Goal: Task Accomplishment & Management: Complete application form

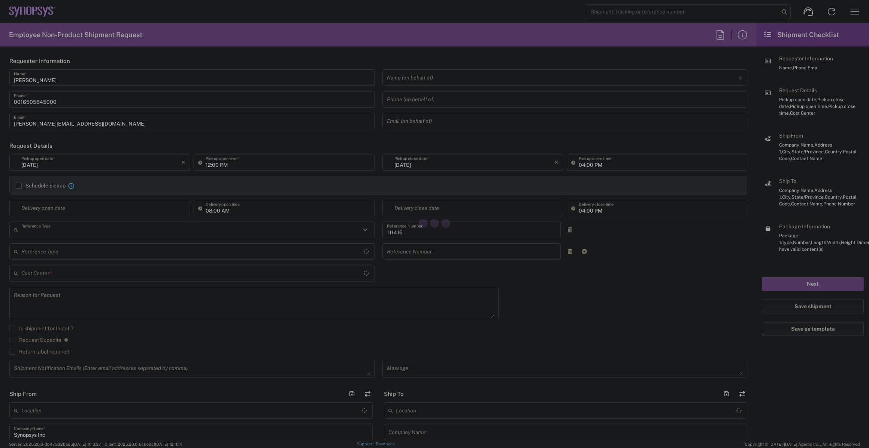
type input "Department"
type input "US01, SIG, IT Platform Products 111416"
type input "[GEOGRAPHIC_DATA]"
type input "Delivered at Place"
type input "[US_STATE]"
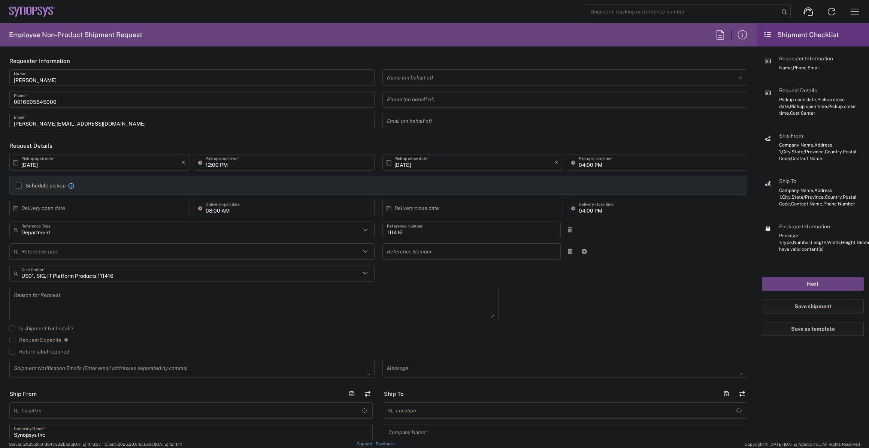
type input "United States"
type input "Hillsboro US03"
click at [159, 166] on input "[DATE]" at bounding box center [101, 162] width 160 height 13
click at [245, 170] on div "12:00 PM Pickup open time *" at bounding box center [284, 162] width 181 height 16
click at [247, 166] on input "12:00 PM" at bounding box center [288, 162] width 164 height 13
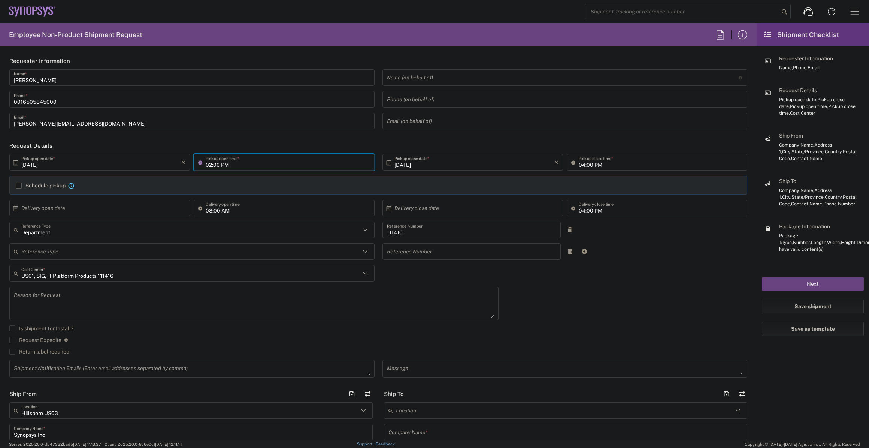
type input "03:00 PM"
click at [585, 168] on input "04:00 PM" at bounding box center [661, 162] width 164 height 13
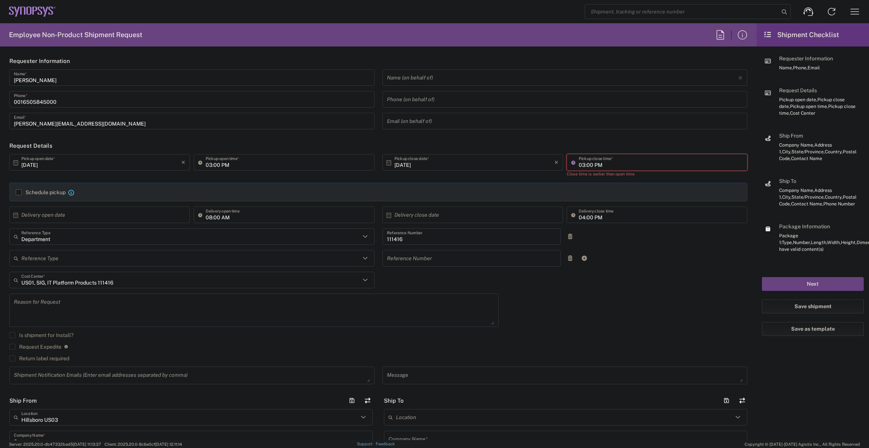
type input "04:00 PM"
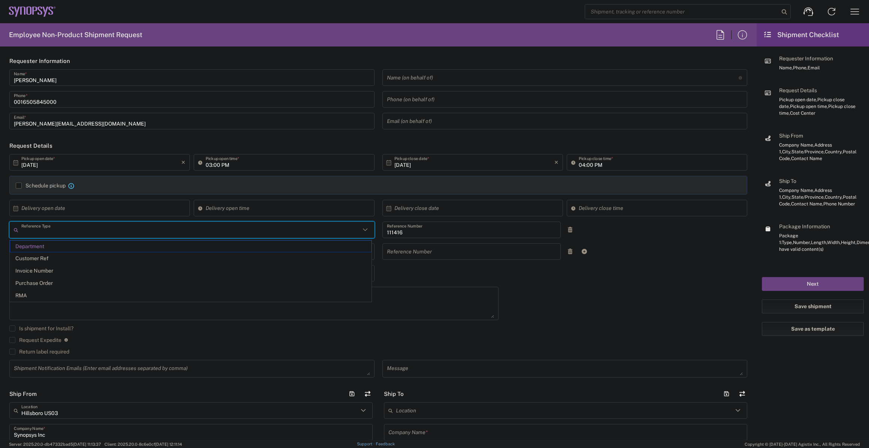
type input "Department"
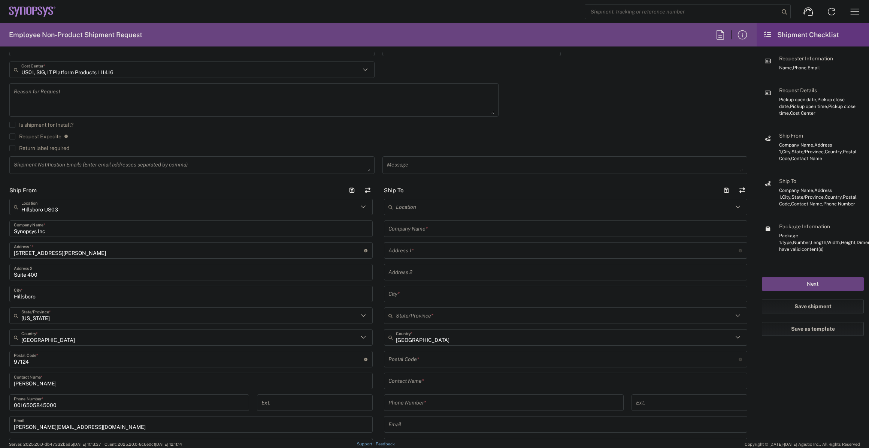
scroll to position [204, 0]
click at [429, 205] on input "text" at bounding box center [564, 206] width 337 height 13
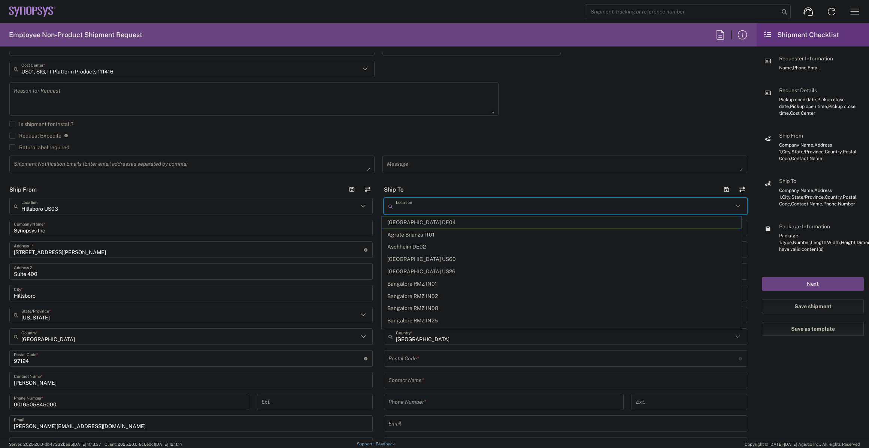
type input "s"
click at [431, 219] on span "[US_STATE][GEOGRAPHIC_DATA] US1H" at bounding box center [561, 223] width 359 height 12
type input "[US_STATE][GEOGRAPHIC_DATA] US1H"
type input "Synopsys Inc"
type input "15435 Gleneagle Dr"
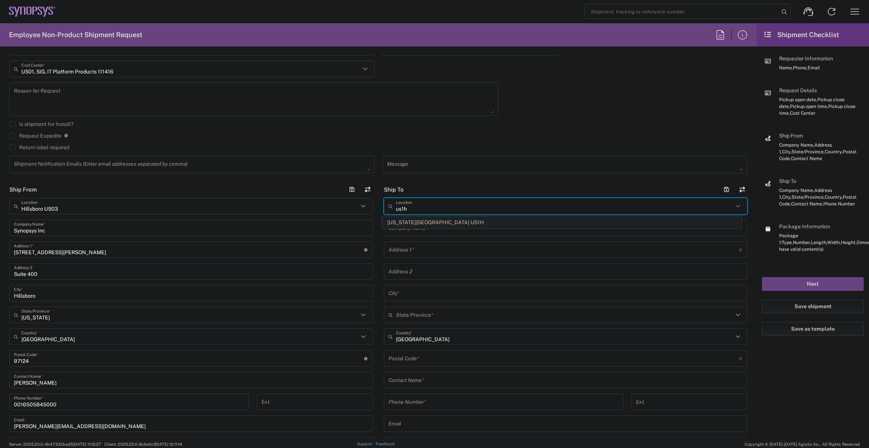
type input "Suite 110"
type input "Colorado Springs"
type input "[US_STATE]"
type input "80921"
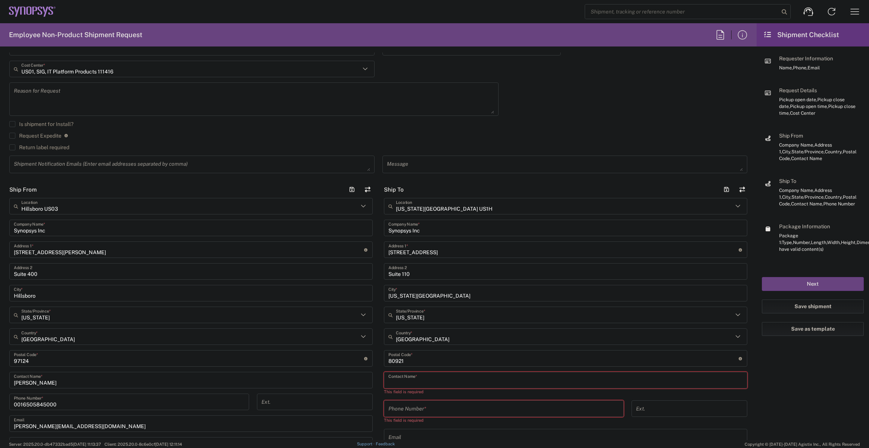
click at [421, 375] on input "text" at bounding box center [566, 380] width 354 height 13
type input "D"
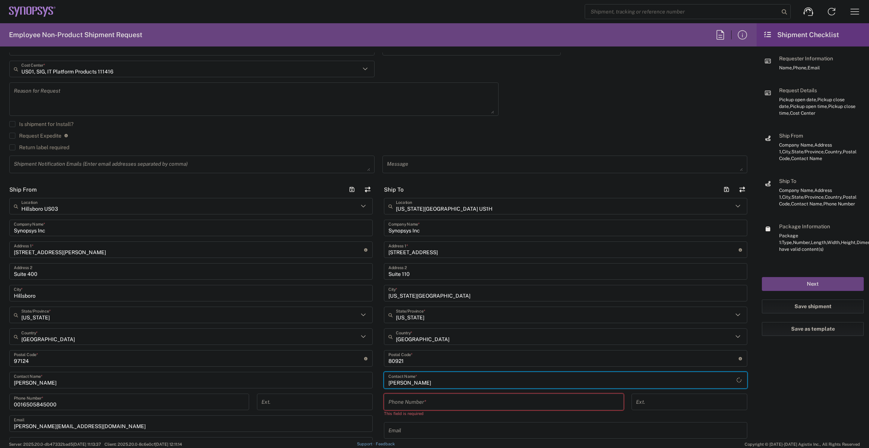
type input "Albert Hook"
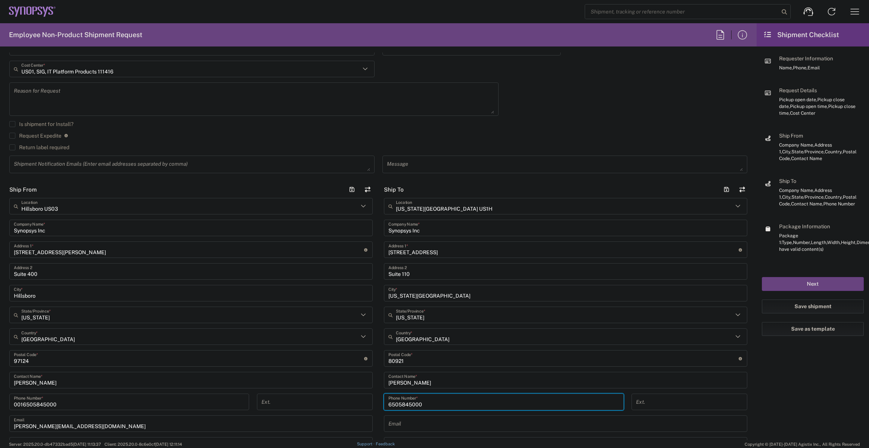
type input "6505845000"
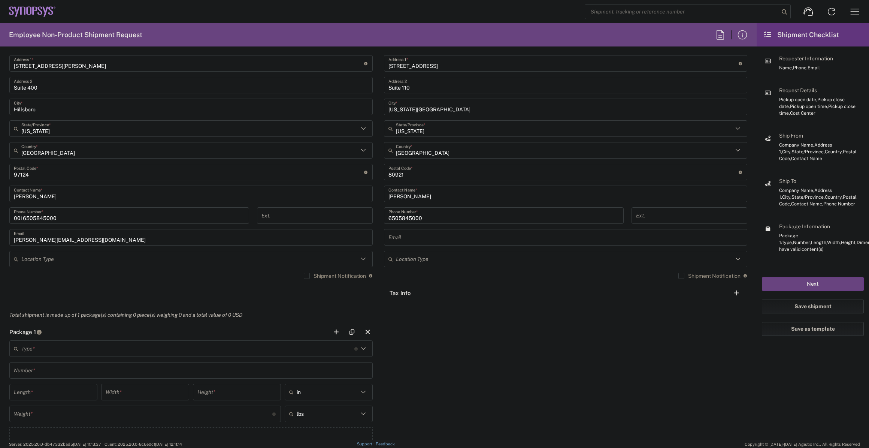
scroll to position [477, 0]
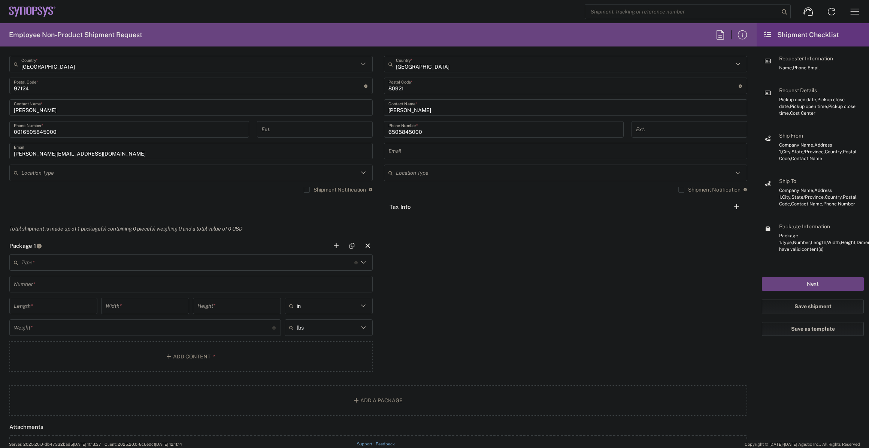
click at [108, 256] on div "Type * Material used to package goods" at bounding box center [190, 262] width 363 height 16
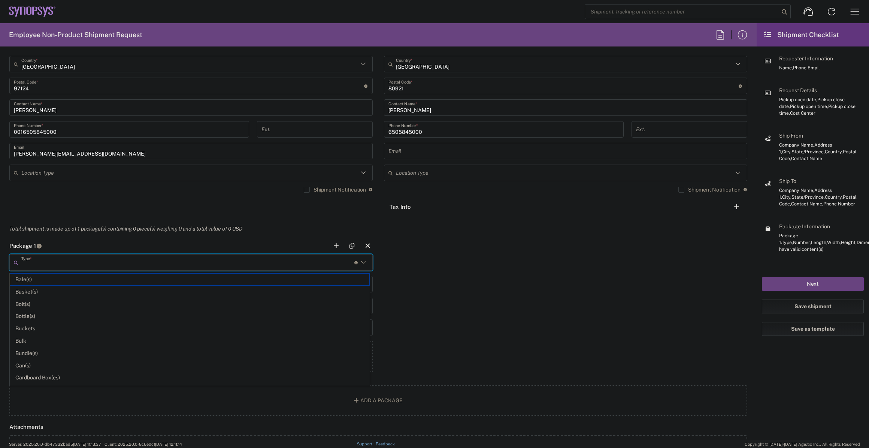
click at [101, 265] on input "text" at bounding box center [187, 262] width 333 height 13
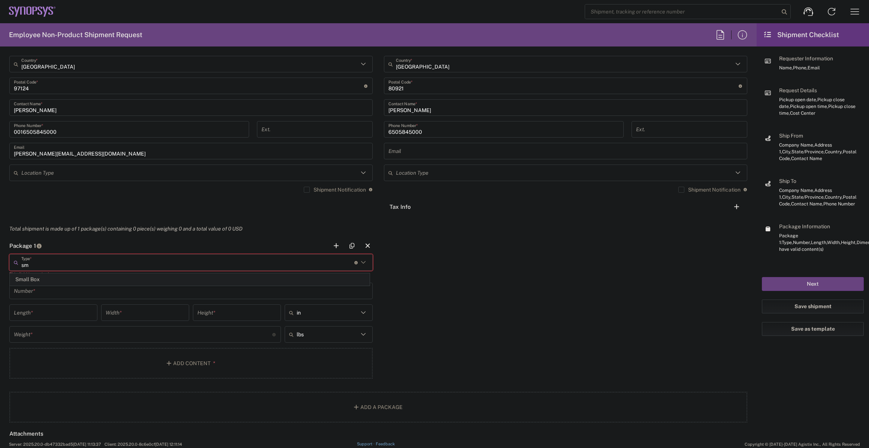
click at [100, 275] on span "Small Box" at bounding box center [189, 280] width 359 height 12
type input "Small Box"
type input "12.25"
type input "11"
type input "1.5"
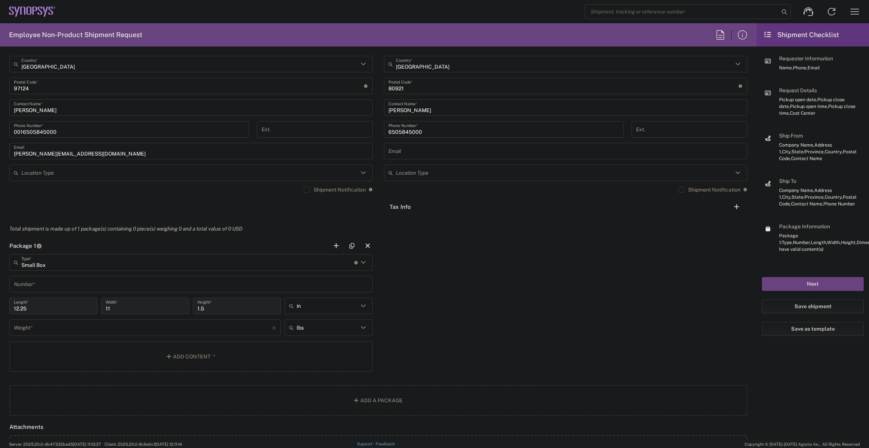
click at [99, 277] on div "Number *" at bounding box center [190, 284] width 363 height 16
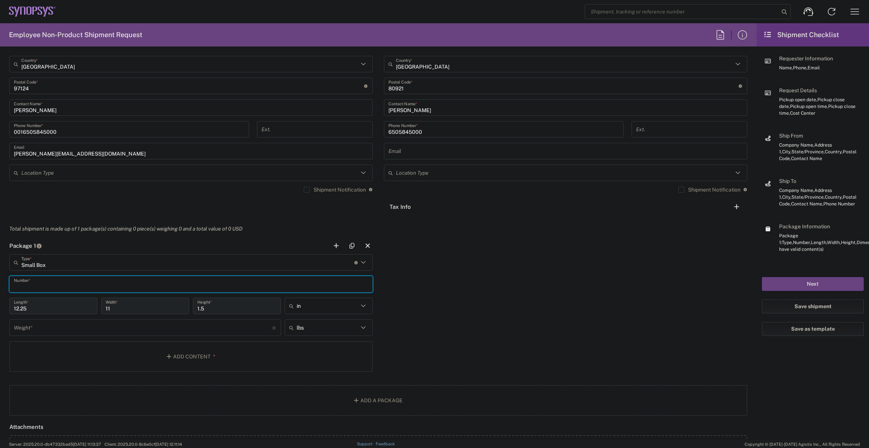
click at [101, 282] on input "text" at bounding box center [191, 284] width 354 height 13
type input "1"
click at [65, 329] on input "number" at bounding box center [143, 327] width 259 height 13
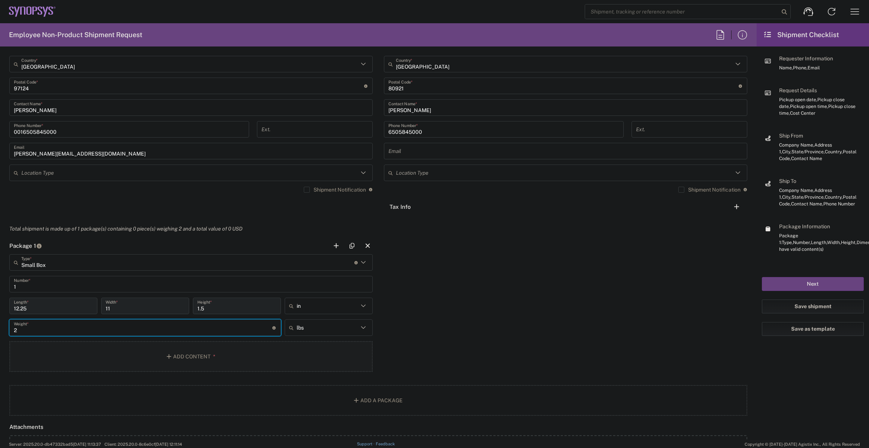
type input "2"
click at [76, 352] on button "Add Content *" at bounding box center [190, 356] width 363 height 31
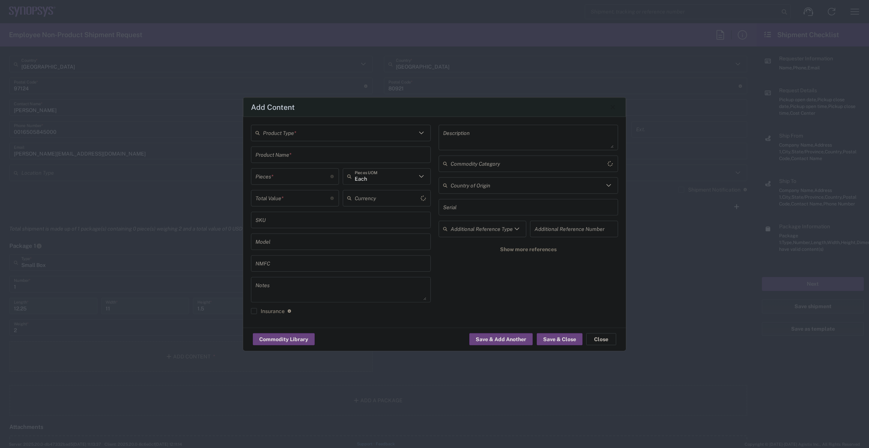
type input "US Dollar"
click at [344, 139] on div "Product Type *" at bounding box center [341, 132] width 180 height 16
click at [331, 164] on span "General Commodity" at bounding box center [341, 161] width 178 height 12
type input "General Commodity"
click at [320, 155] on input "text" at bounding box center [341, 154] width 171 height 13
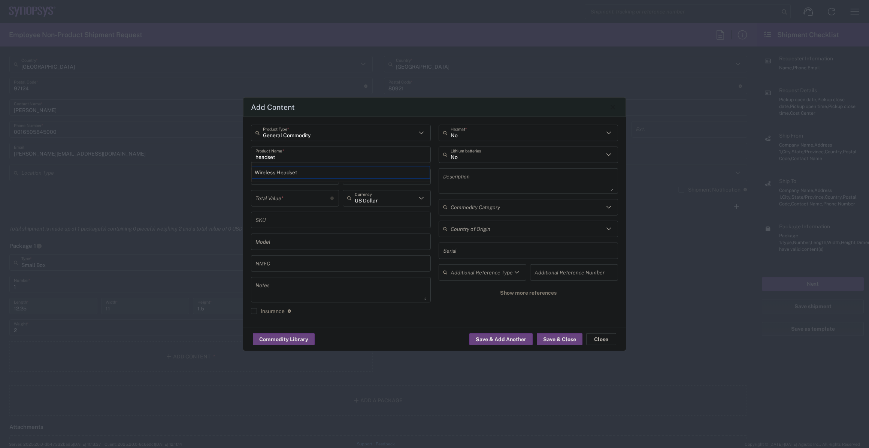
click at [320, 179] on typeahead-container "Wireless Headset" at bounding box center [340, 171] width 179 height 19
type input "wired"
type input "headse"
type input "Headset & cables"
click at [304, 179] on input "number" at bounding box center [293, 176] width 75 height 13
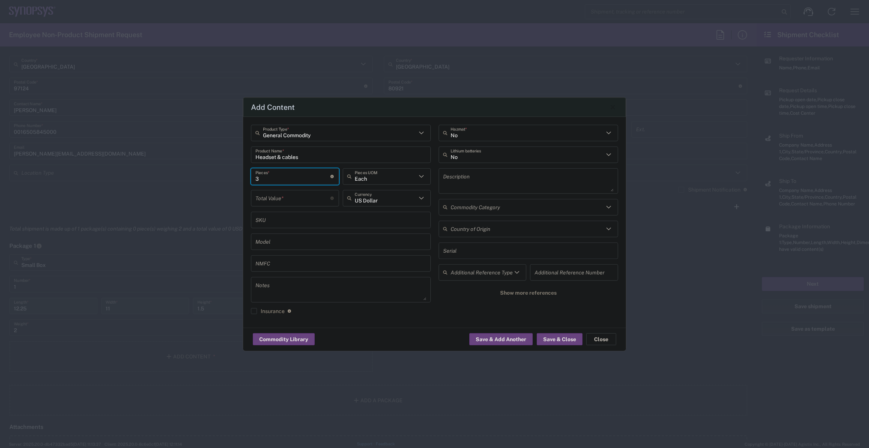
type input "3"
click at [300, 197] on input "number" at bounding box center [293, 197] width 75 height 13
type input "70"
click at [551, 338] on button "Save & Close" at bounding box center [560, 339] width 46 height 12
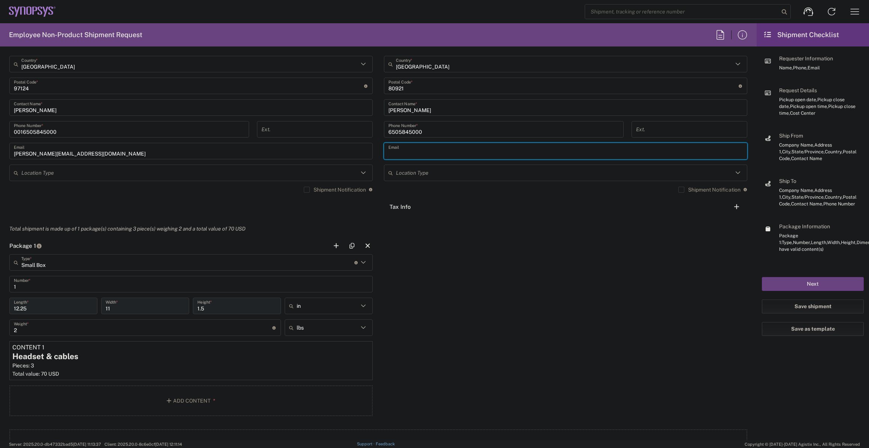
click at [455, 154] on input "text" at bounding box center [566, 151] width 354 height 13
paste input "Albert.Hook@synopsys.com"
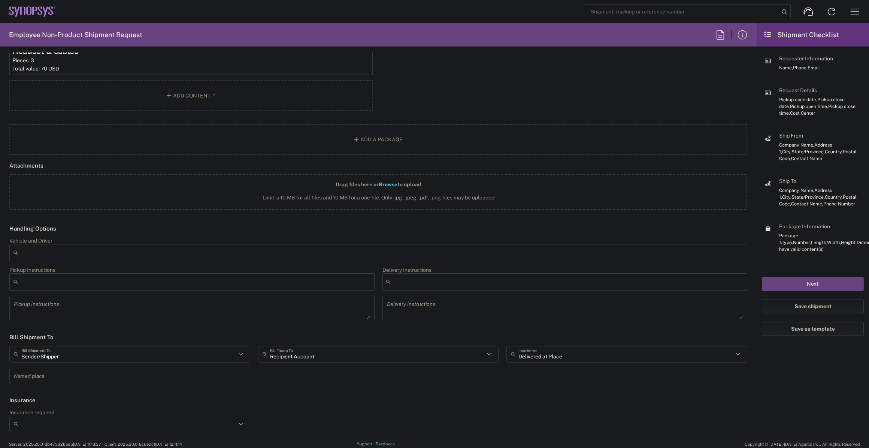
scroll to position [783, 0]
type input "Albert.Hook@synopsys.com"
click at [334, 348] on input "text" at bounding box center [377, 353] width 215 height 13
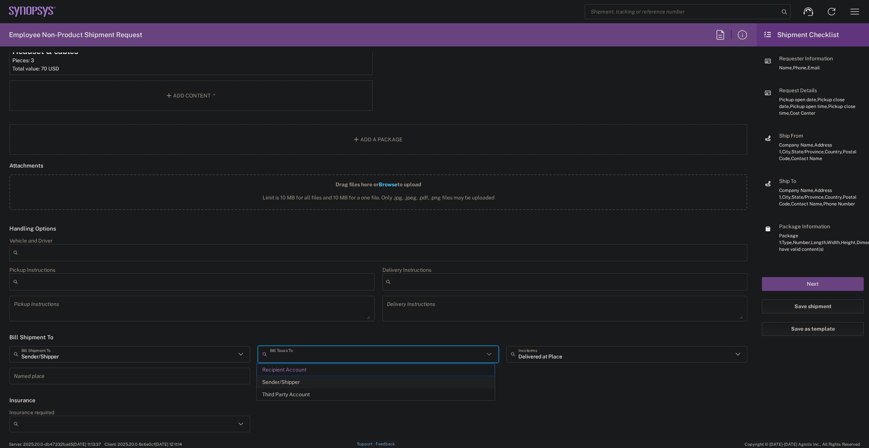
click at [322, 384] on span "Sender/Shipper" at bounding box center [376, 382] width 238 height 12
type input "Sender/Shipper"
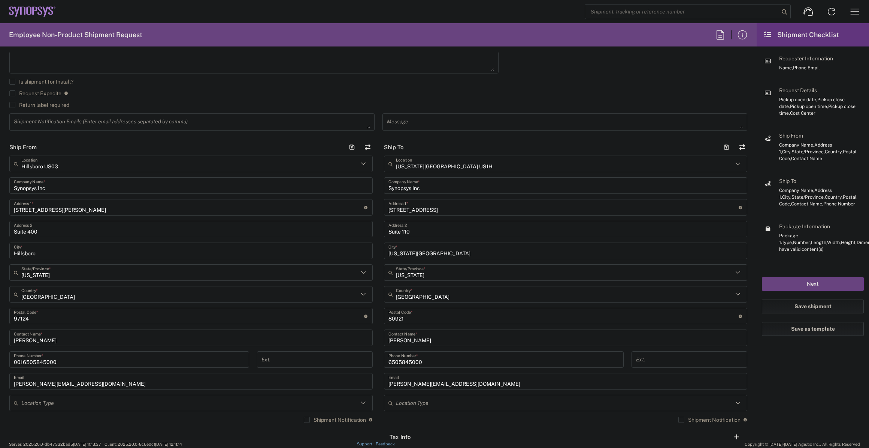
scroll to position [136, 0]
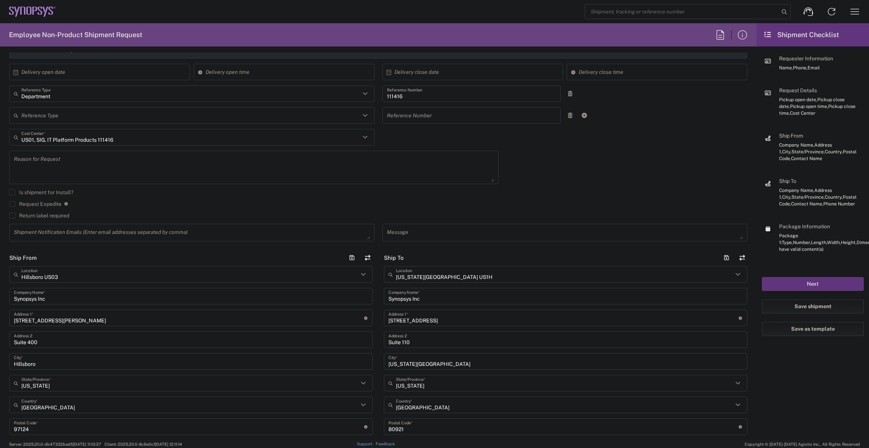
click at [785, 283] on button "Next" at bounding box center [813, 284] width 102 height 14
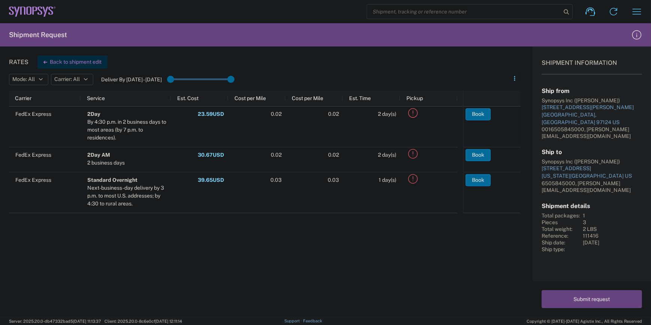
click at [95, 63] on button "Back to shipment edit" at bounding box center [72, 61] width 70 height 13
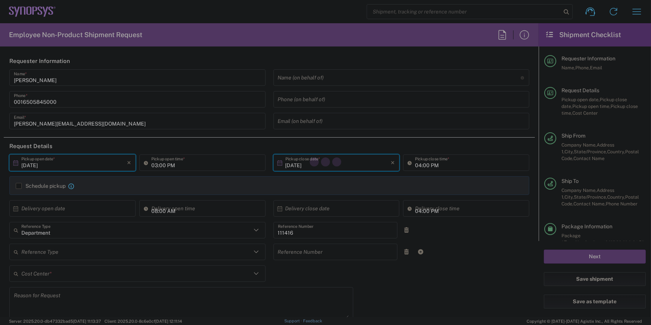
type input "[US_STATE]"
type input "Small Box"
type input "US01, SIG, IT Platform Products 111416"
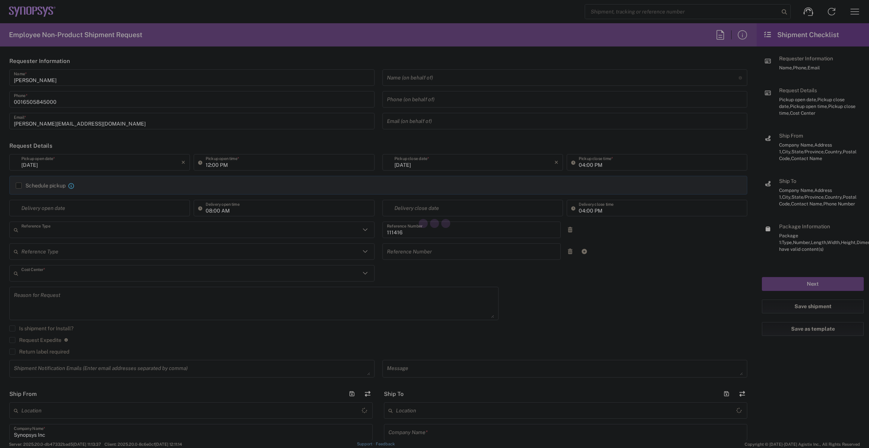
type input "Department"
type input "US01, SIG, IT Platform Products 111416"
type input "[US_STATE]"
type input "[GEOGRAPHIC_DATA]"
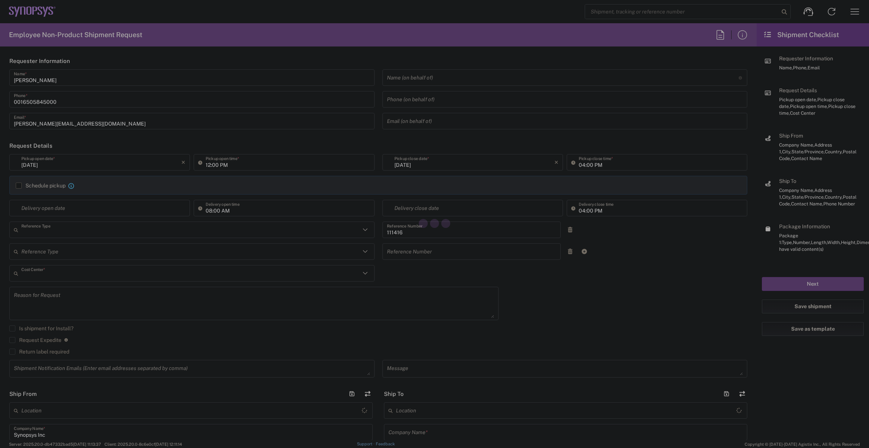
type input "Delivered at Place"
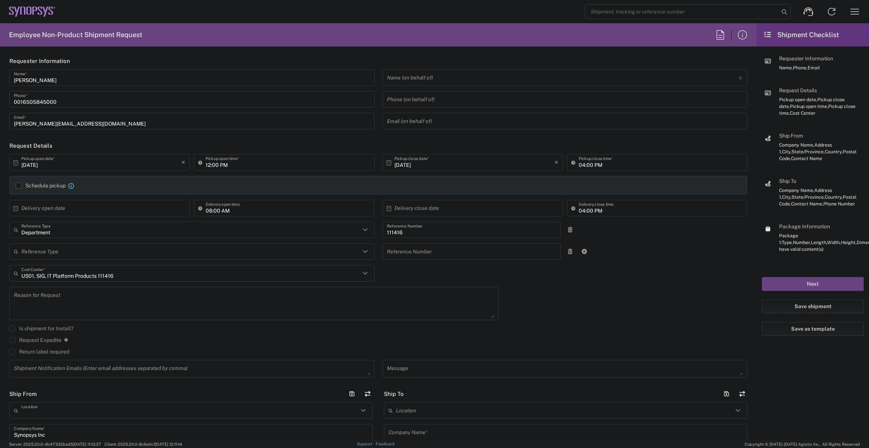
type input "Hillsboro US03"
click at [208, 168] on input "12:00 PM" at bounding box center [288, 162] width 164 height 13
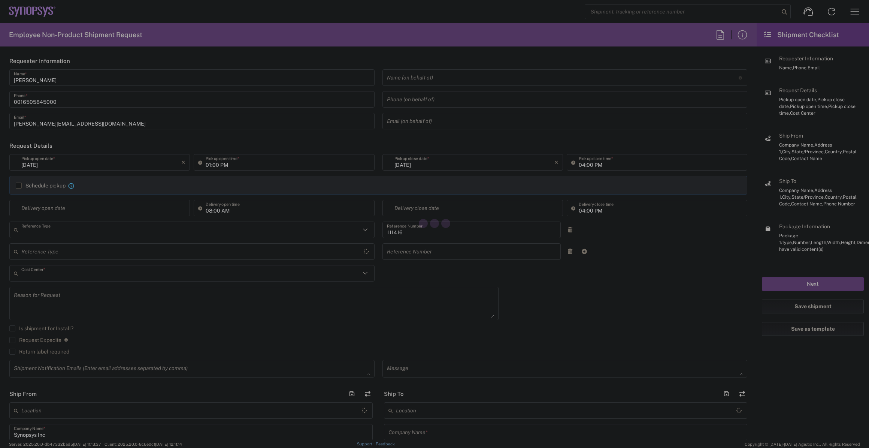
type input "Department"
type input "US01, SIG, IT Platform Products 111416"
type input "[GEOGRAPHIC_DATA]"
type input "[US_STATE]"
type input "[GEOGRAPHIC_DATA]"
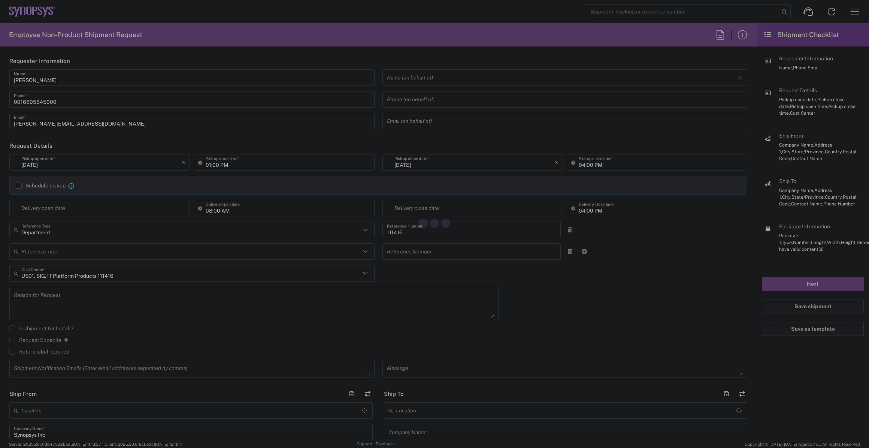
type input "Delivered at Place"
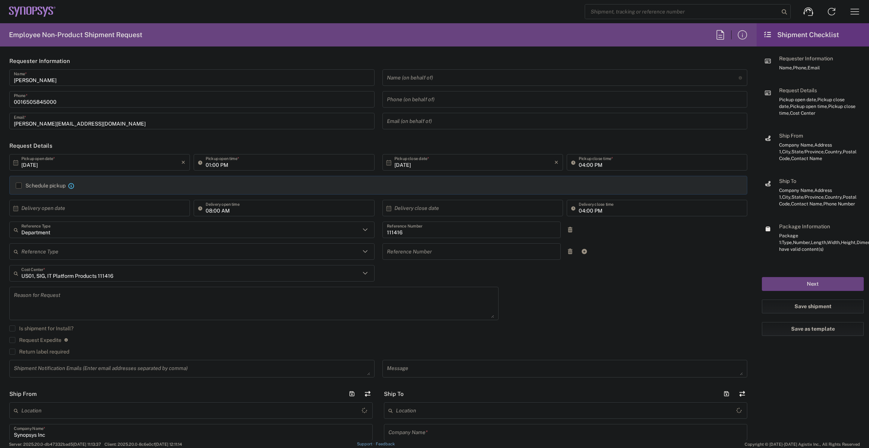
type input "Hillsboro US03"
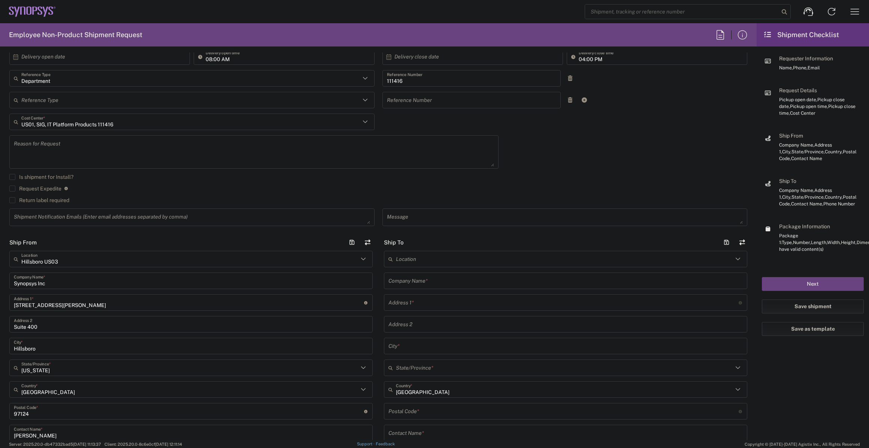
scroll to position [170, 0]
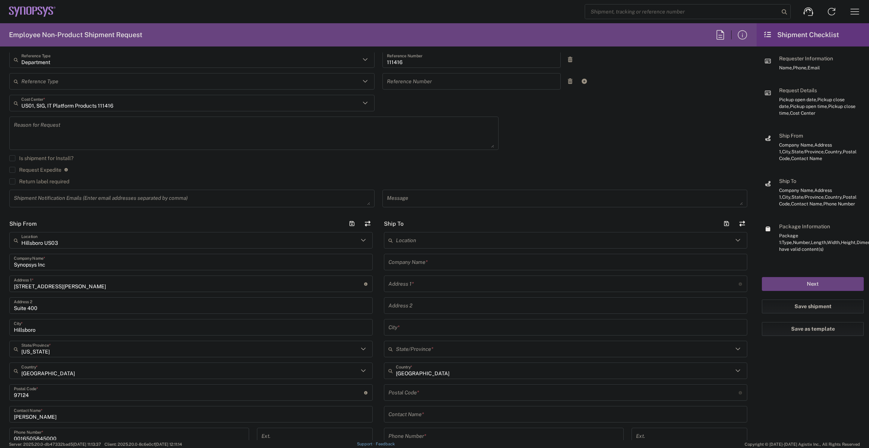
click at [418, 241] on input "text" at bounding box center [564, 240] width 337 height 13
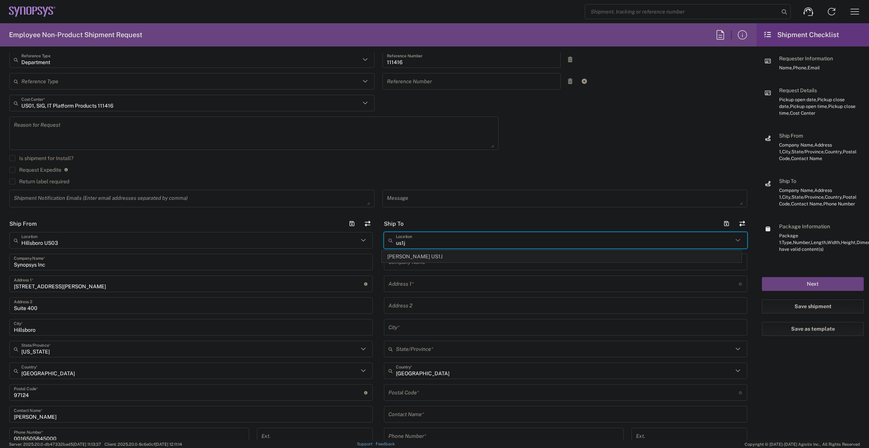
click at [422, 252] on span "[PERSON_NAME] US1J" at bounding box center [561, 257] width 359 height 12
type input "[PERSON_NAME] US1J"
type input "Synopsys Inc"
type input "[STREET_ADDRESS][PERSON_NAME]"
type input "[PERSON_NAME]"
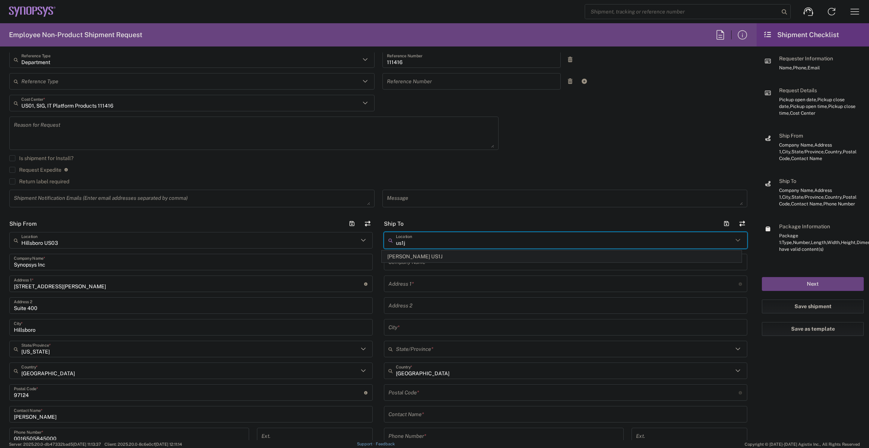
type input "[US_STATE]"
type input "85233"
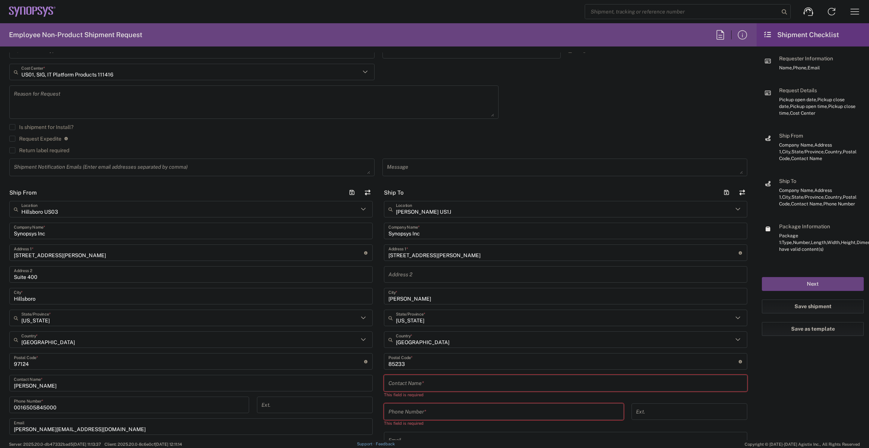
scroll to position [272, 0]
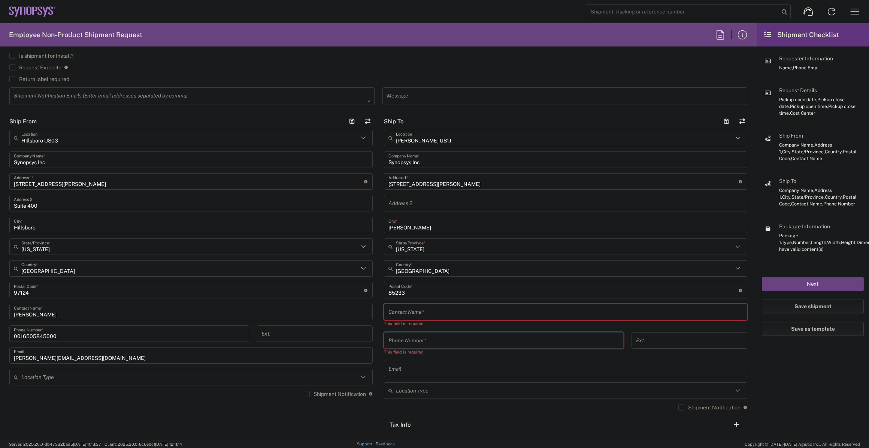
click at [423, 312] on input "text" at bounding box center [566, 311] width 354 height 13
paste input "[PERSON_NAME]"
paste input "smita"
type input "[PERSON_NAME]"
click at [434, 338] on input "tel" at bounding box center [504, 333] width 231 height 13
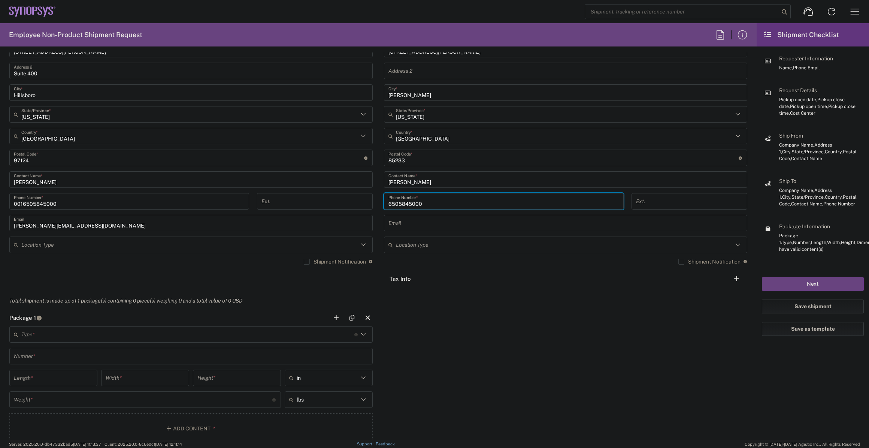
scroll to position [408, 0]
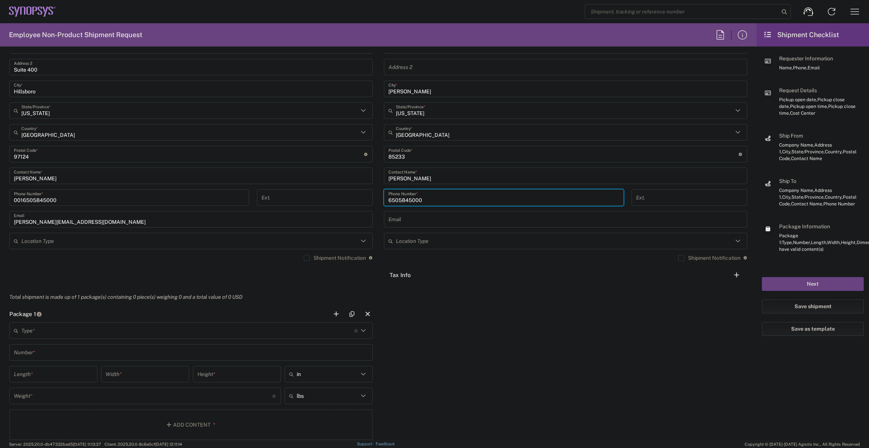
type input "6505845000"
click at [167, 332] on input "text" at bounding box center [187, 330] width 333 height 13
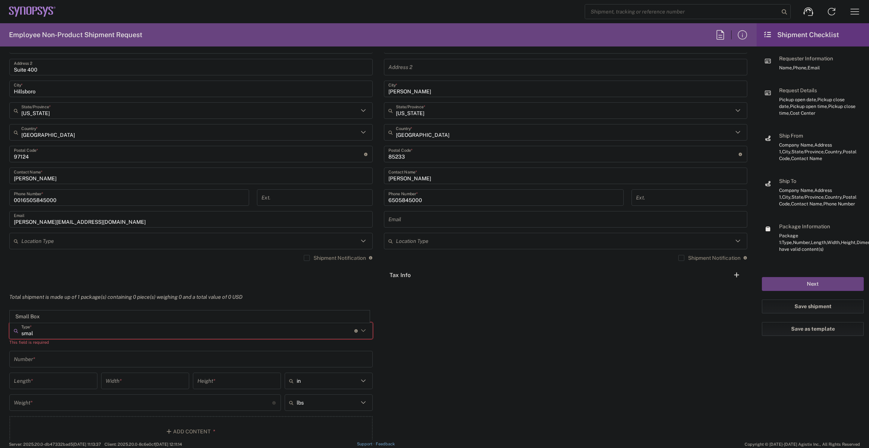
type input "small"
click at [178, 305] on div "Total shipment is made up of 1 package(s) containing 0 piece(s) weighing 0 and …" at bounding box center [378, 297] width 757 height 17
click at [158, 333] on input "text" at bounding box center [187, 330] width 333 height 13
click at [144, 318] on span "Small Box" at bounding box center [189, 317] width 359 height 12
type input "Small Box"
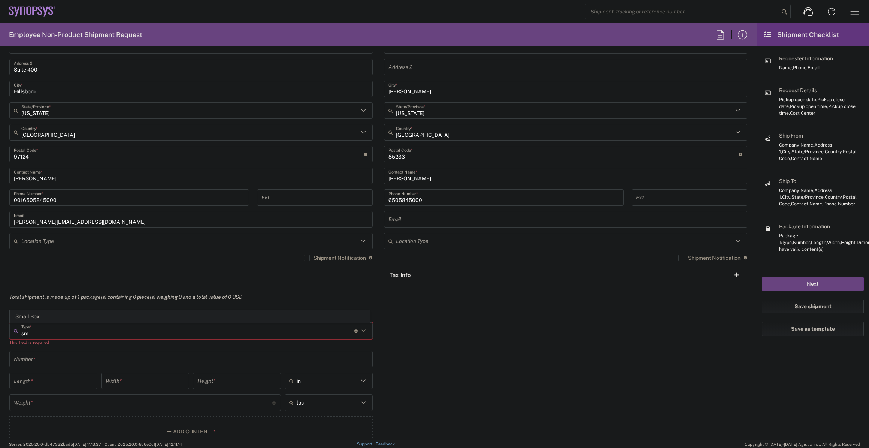
type input "12.25"
type input "11"
type input "1.5"
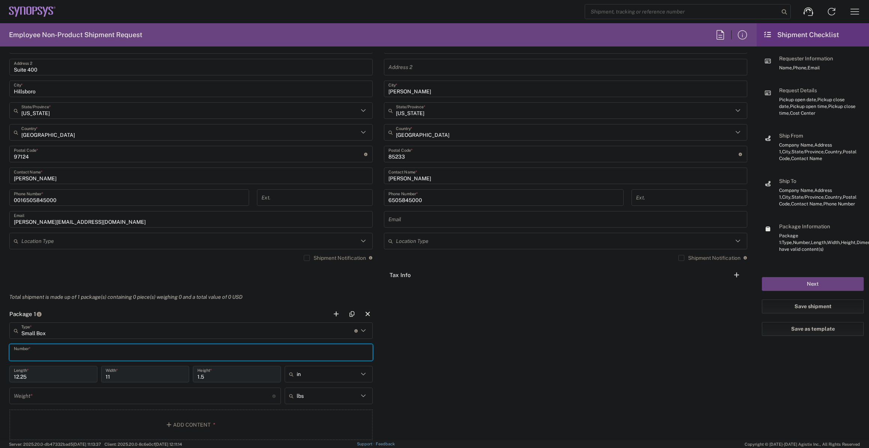
click at [93, 352] on input "text" at bounding box center [191, 352] width 354 height 13
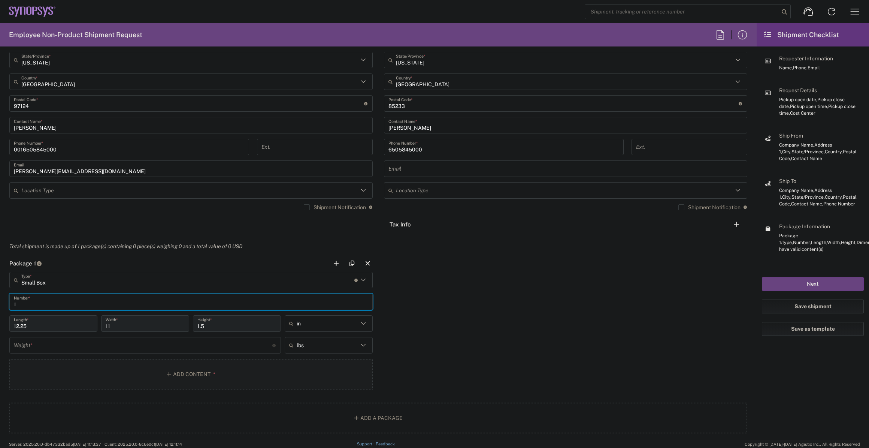
scroll to position [477, 0]
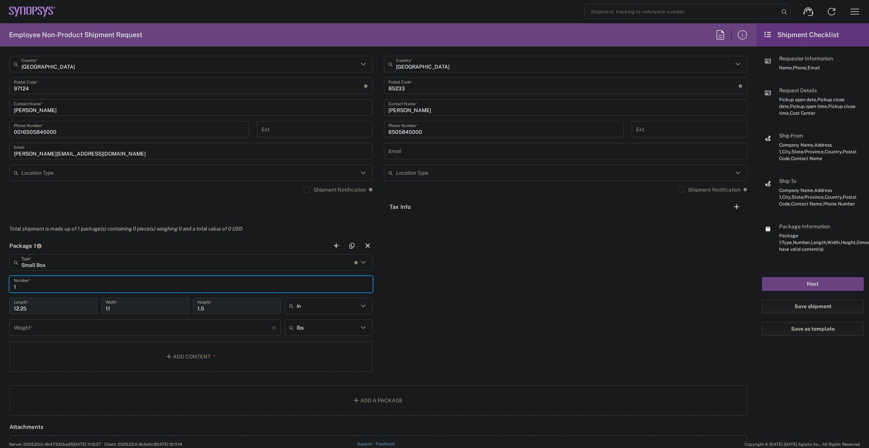
type input "1"
click at [84, 332] on input "number" at bounding box center [143, 327] width 259 height 13
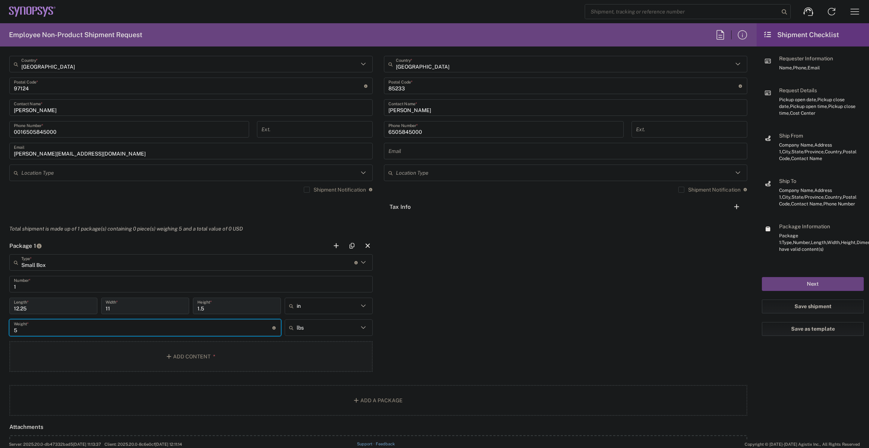
type input "5"
click at [145, 350] on button "Add Content *" at bounding box center [190, 356] width 363 height 31
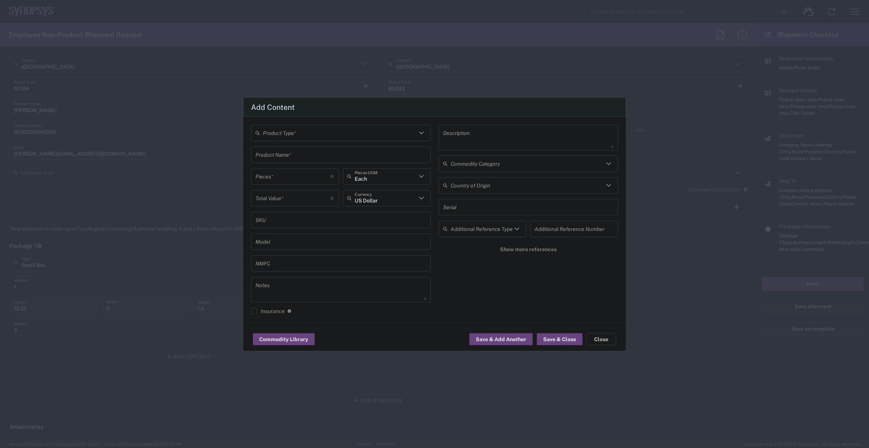
click at [351, 154] on input "text" at bounding box center [341, 154] width 171 height 13
click at [337, 130] on input "text" at bounding box center [340, 132] width 154 height 13
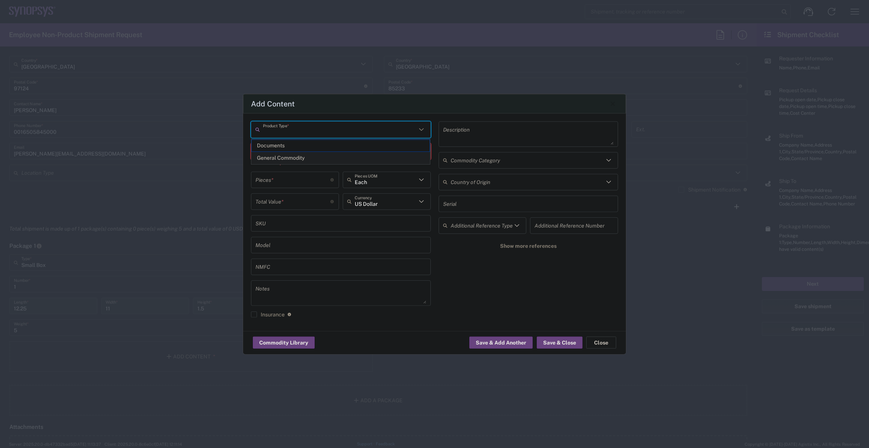
click at [325, 157] on span "General Commodity" at bounding box center [341, 158] width 178 height 12
type input "General Commodity"
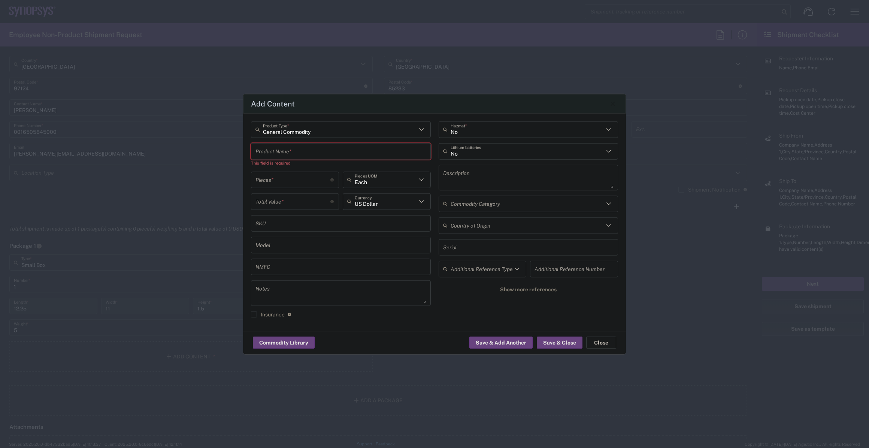
click at [322, 152] on input "text" at bounding box center [341, 151] width 171 height 13
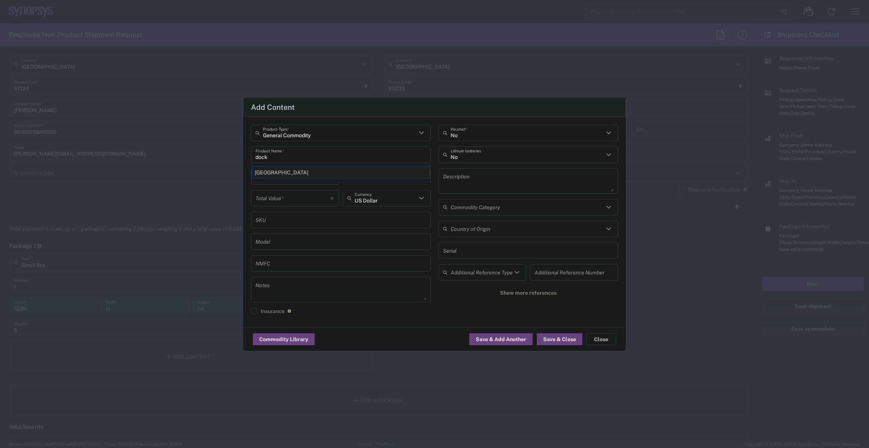
click at [316, 175] on div "[GEOGRAPHIC_DATA]" at bounding box center [341, 172] width 178 height 13
type input "[GEOGRAPHIC_DATA]"
type textarea "[GEOGRAPHIC_DATA]"
click at [316, 176] on input "number" at bounding box center [293, 176] width 75 height 13
type input "1"
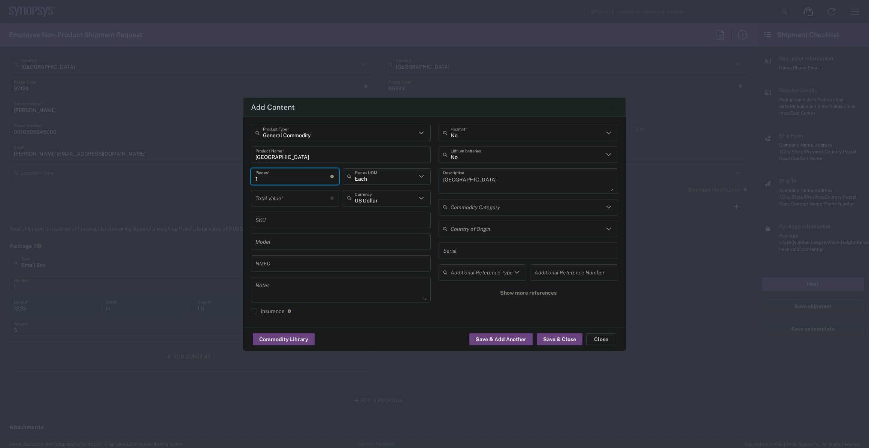
click at [305, 194] on input "number" at bounding box center [293, 197] width 75 height 13
type input "120"
click at [559, 336] on button "Save & Close" at bounding box center [560, 339] width 46 height 12
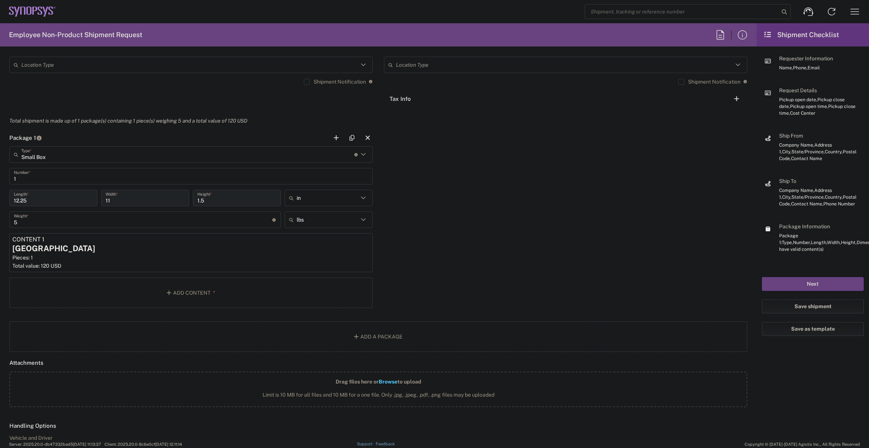
scroll to position [681, 0]
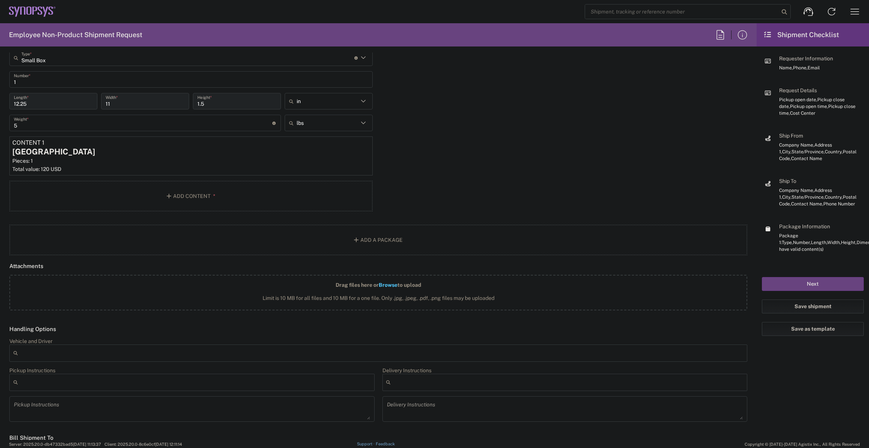
click at [169, 381] on div at bounding box center [191, 382] width 365 height 17
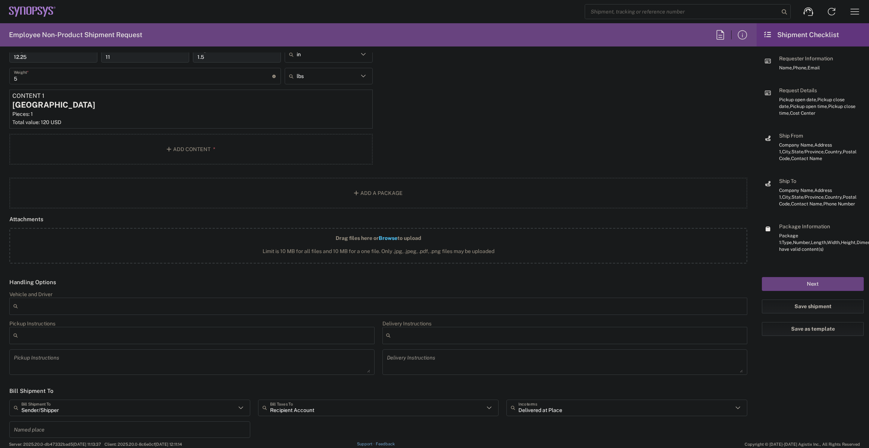
scroll to position [783, 0]
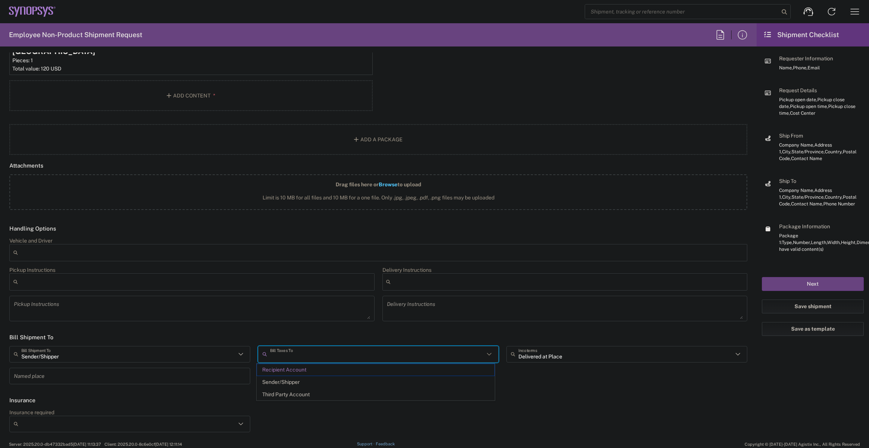
click at [326, 359] on input "text" at bounding box center [377, 353] width 215 height 13
click at [321, 376] on span "Sender/Shipper" at bounding box center [376, 382] width 238 height 12
type input "Sender/Shipper"
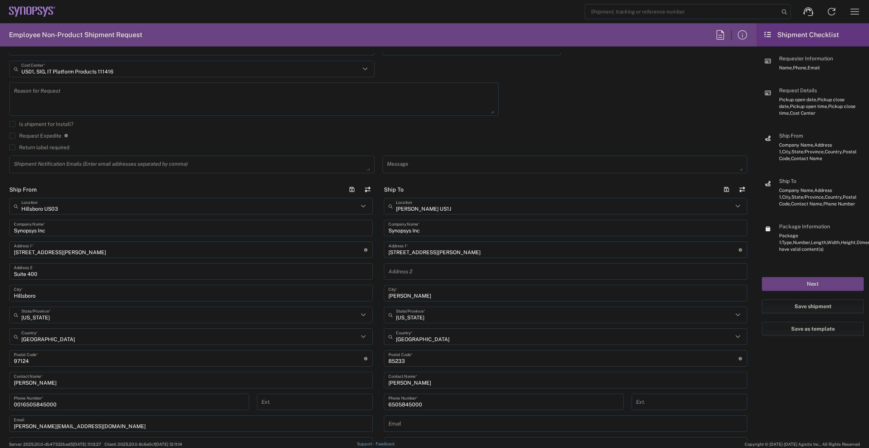
scroll to position [0, 0]
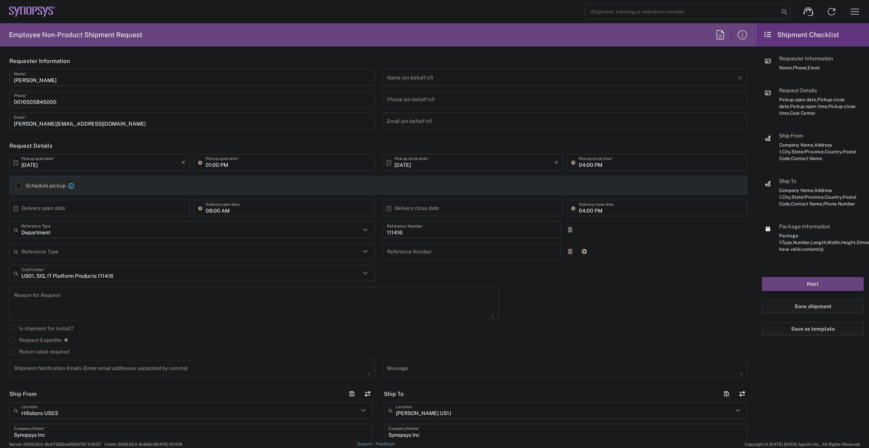
click at [313, 210] on input "08:00 AM" at bounding box center [288, 208] width 164 height 13
click at [764, 278] on button "Next" at bounding box center [813, 284] width 102 height 14
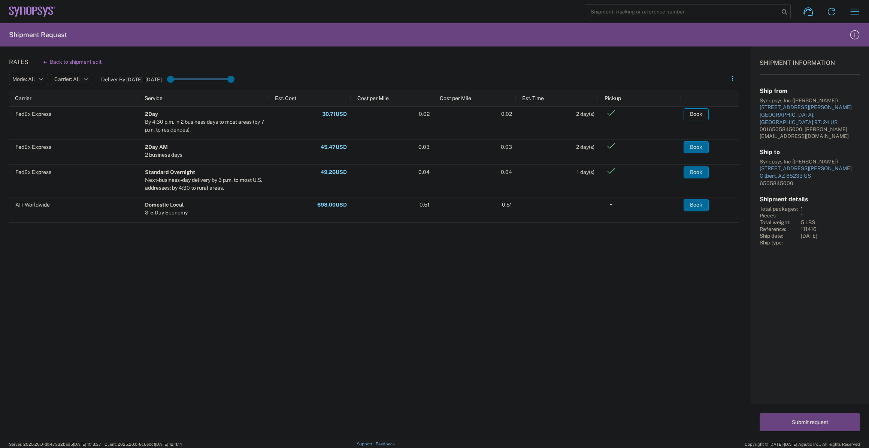
click at [688, 118] on button "Book" at bounding box center [696, 114] width 25 height 12
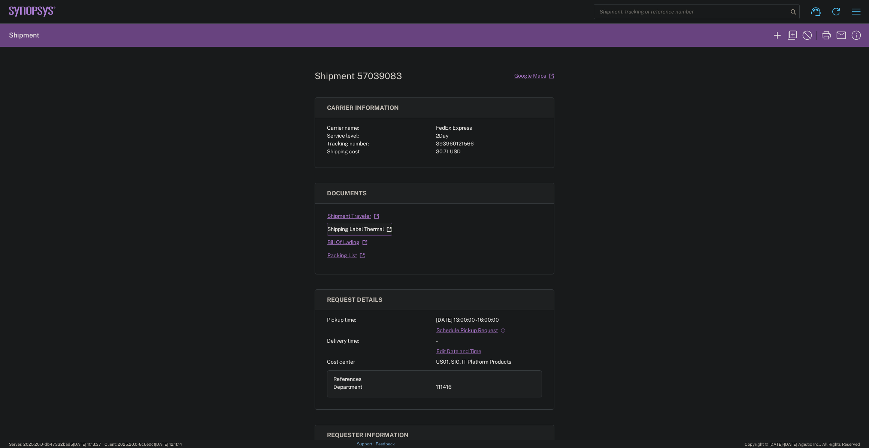
click at [378, 229] on link "Shipping Label Thermal" at bounding box center [359, 229] width 65 height 13
click at [451, 145] on div "393960121566" at bounding box center [489, 144] width 106 height 8
copy div "393960121566"
